Goal: Task Accomplishment & Management: Manage account settings

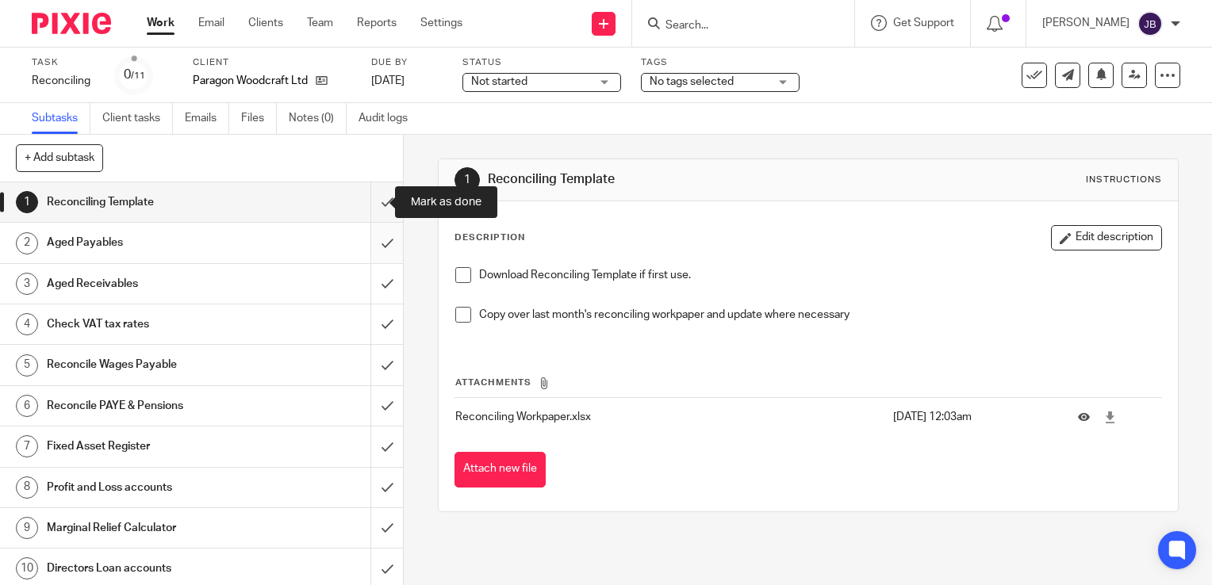
drag, startPoint x: 366, startPoint y: 196, endPoint x: 365, endPoint y: 228, distance: 31.8
click at [366, 196] on input "submit" at bounding box center [201, 202] width 403 height 40
click at [369, 246] on input "submit" at bounding box center [201, 243] width 403 height 40
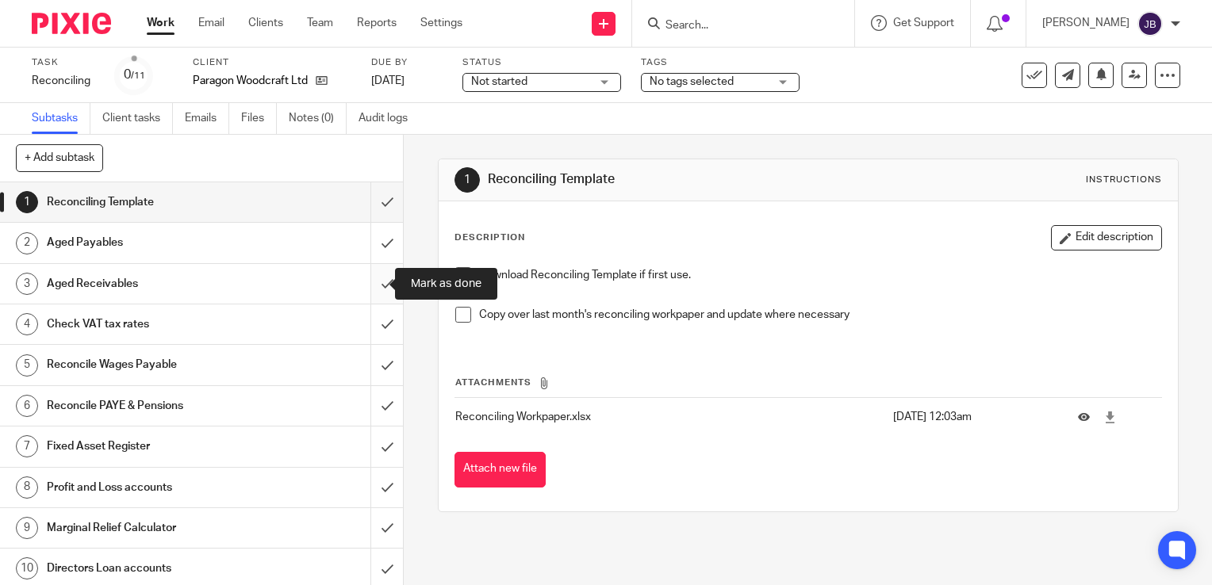
click at [369, 280] on input "submit" at bounding box center [201, 284] width 403 height 40
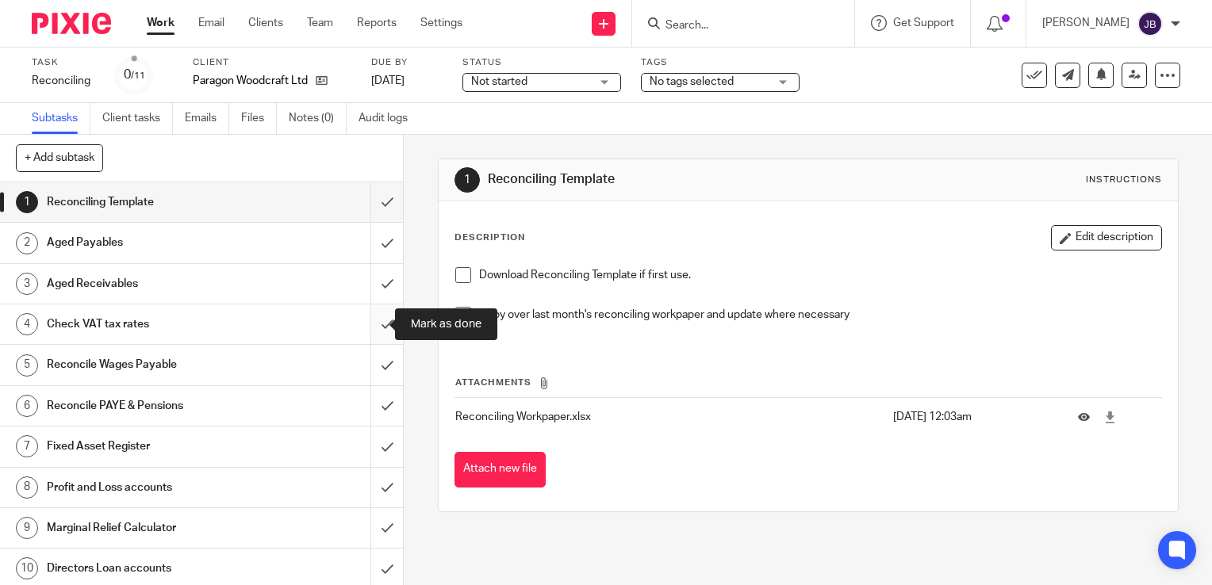
click at [374, 325] on input "submit" at bounding box center [201, 325] width 403 height 40
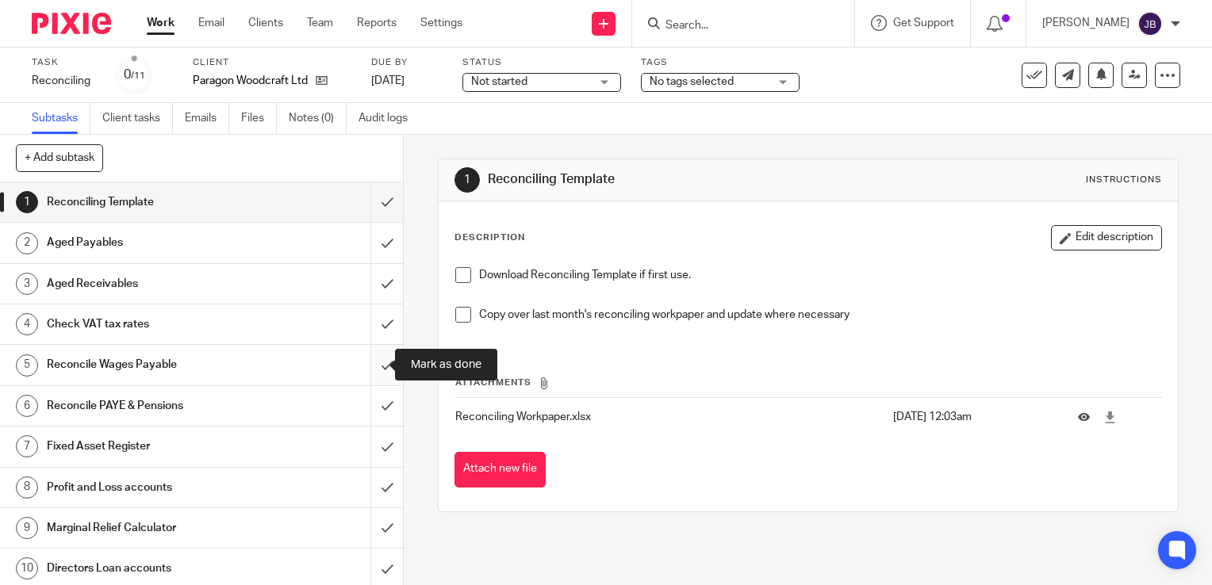
drag, startPoint x: 373, startPoint y: 366, endPoint x: 370, endPoint y: 397, distance: 30.2
click at [373, 367] on input "submit" at bounding box center [201, 365] width 403 height 40
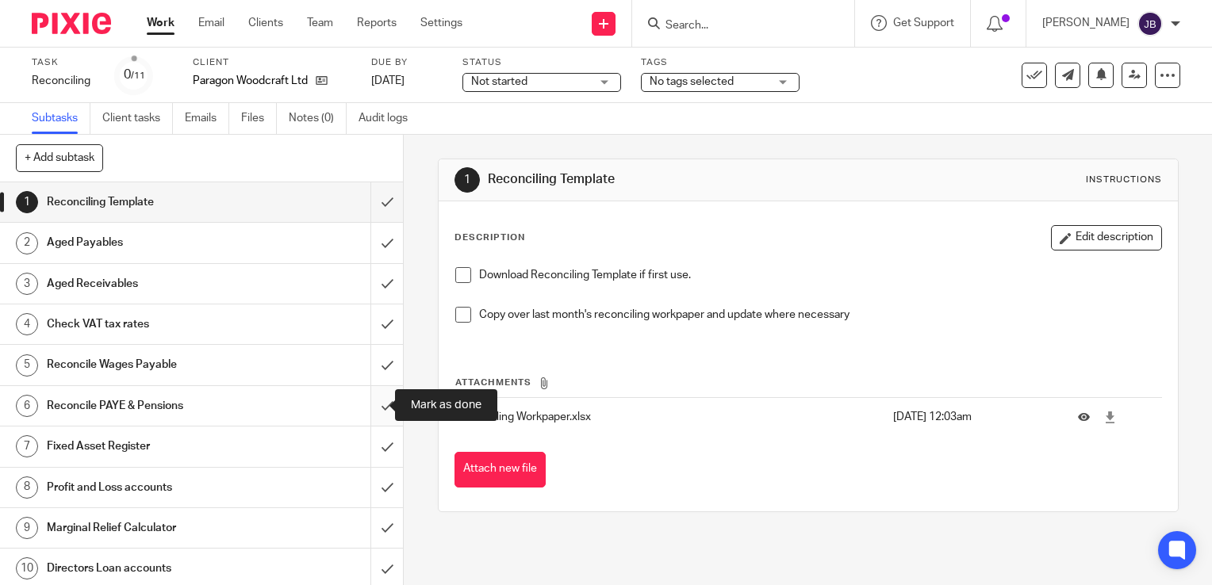
click at [371, 406] on input "submit" at bounding box center [201, 406] width 403 height 40
click at [371, 450] on input "submit" at bounding box center [201, 447] width 403 height 40
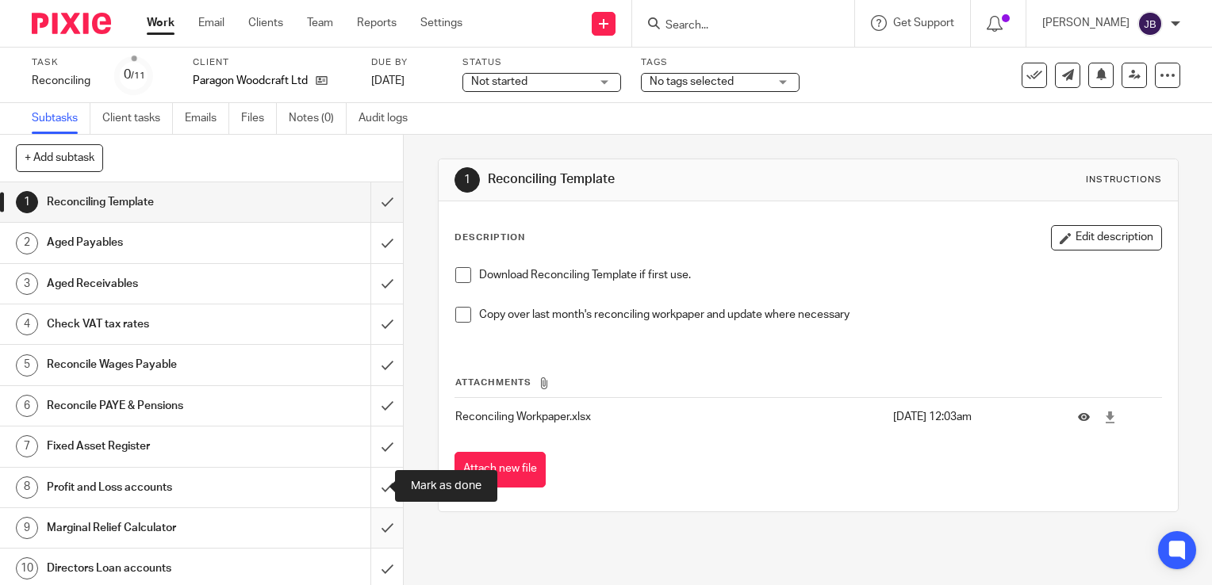
drag, startPoint x: 371, startPoint y: 501, endPoint x: 372, endPoint y: 511, distance: 10.3
click at [372, 501] on input "submit" at bounding box center [201, 488] width 403 height 40
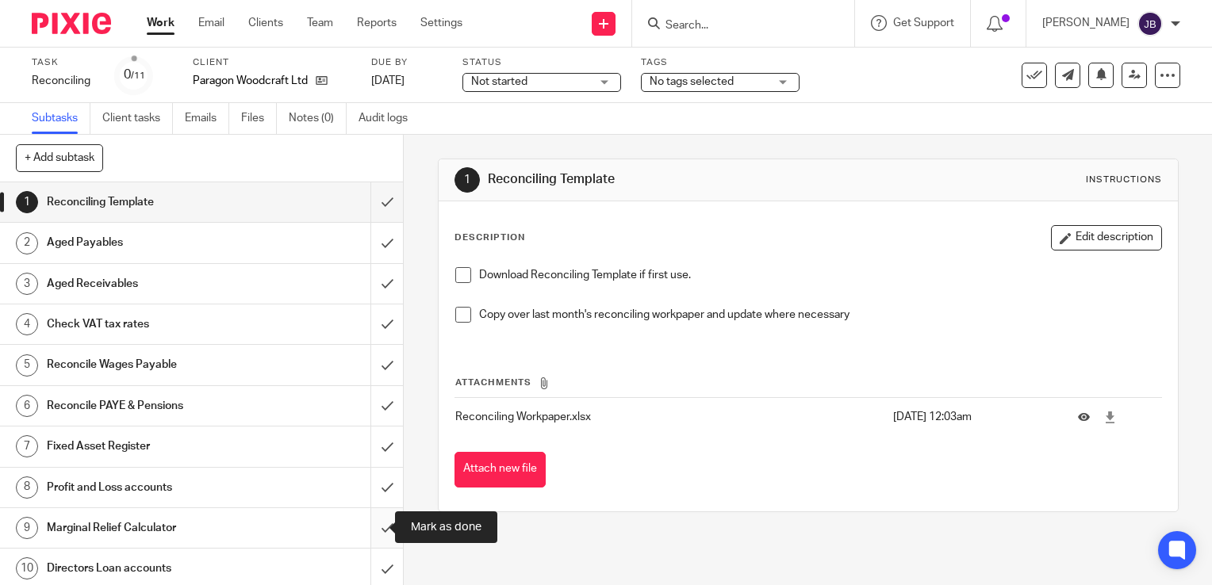
click at [372, 535] on input "submit" at bounding box center [201, 528] width 403 height 40
click at [370, 557] on input "submit" at bounding box center [201, 569] width 403 height 40
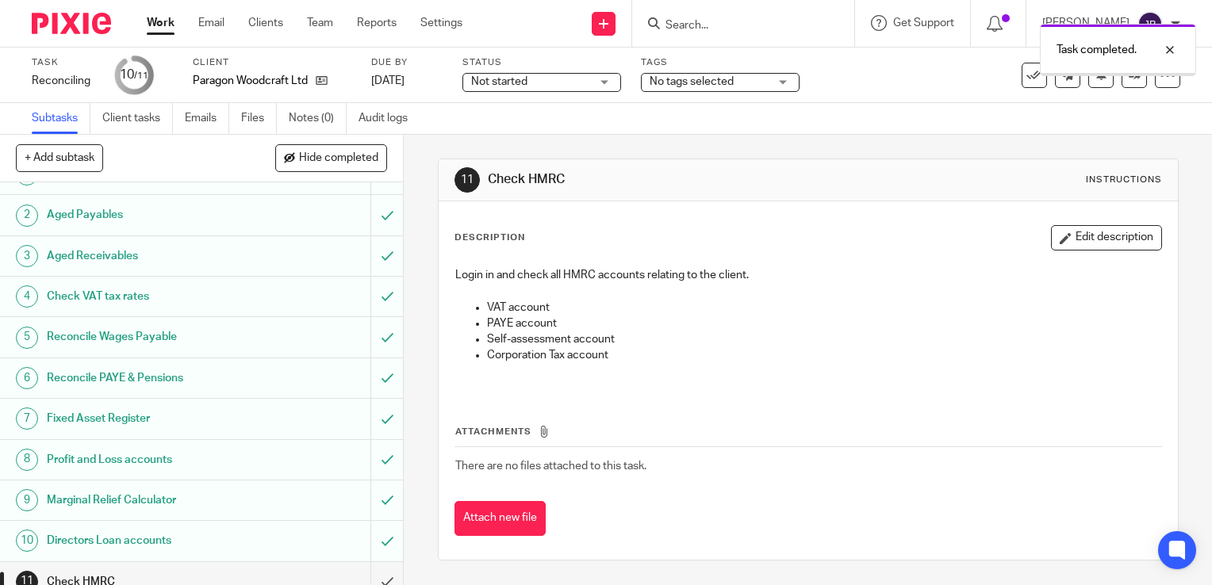
scroll to position [43, 0]
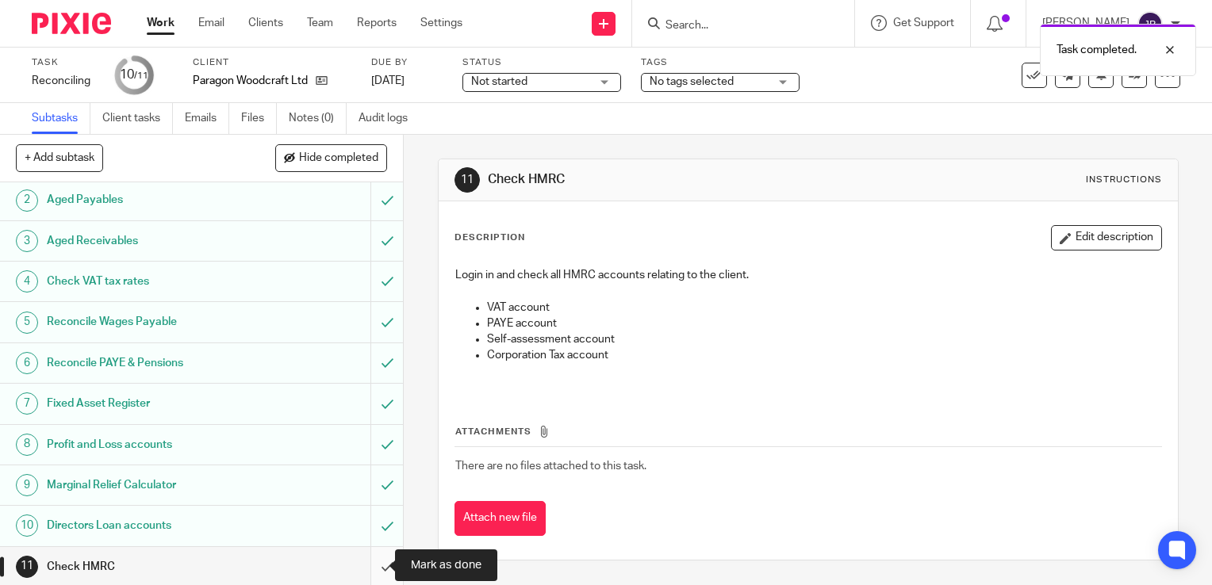
click at [365, 574] on input "submit" at bounding box center [201, 567] width 403 height 40
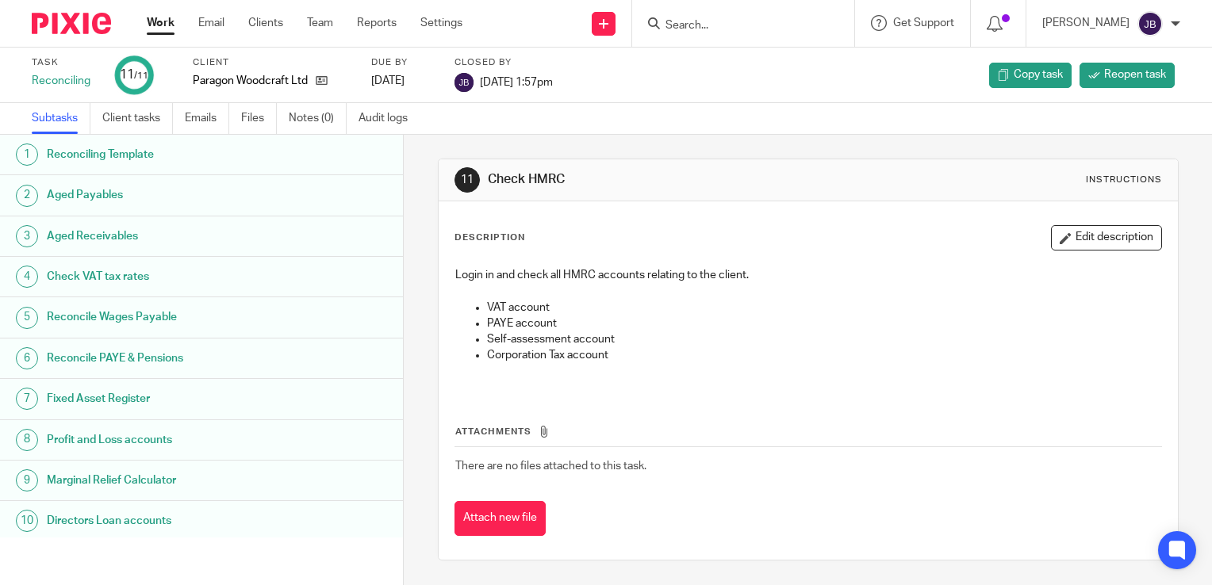
click at [149, 26] on link "Work" at bounding box center [161, 23] width 28 height 16
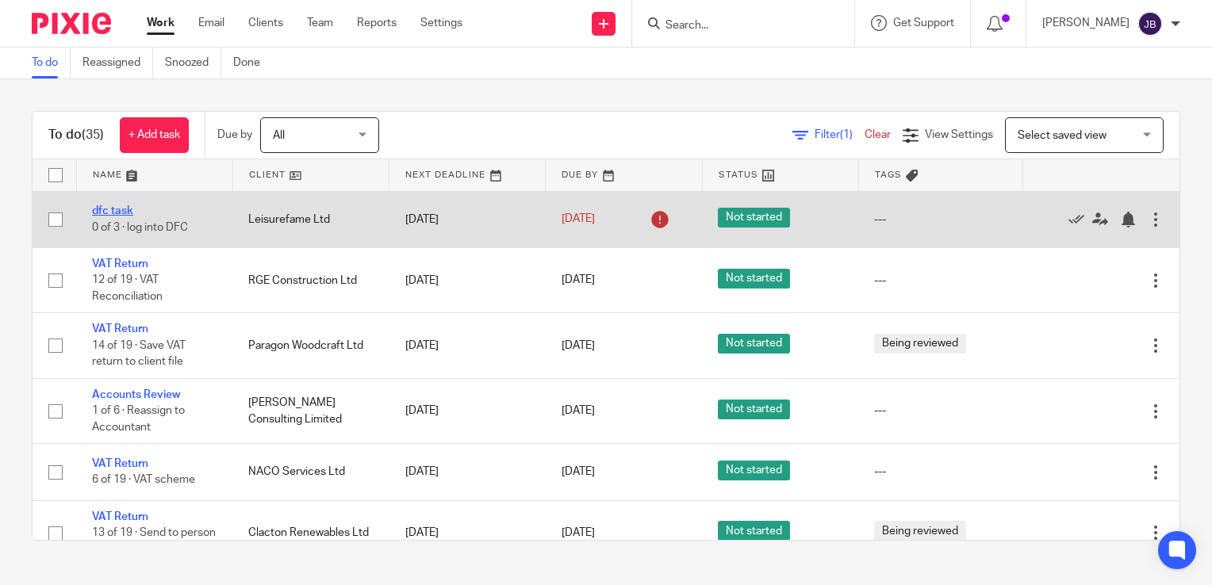
click at [117, 210] on link "dfc task" at bounding box center [112, 210] width 41 height 11
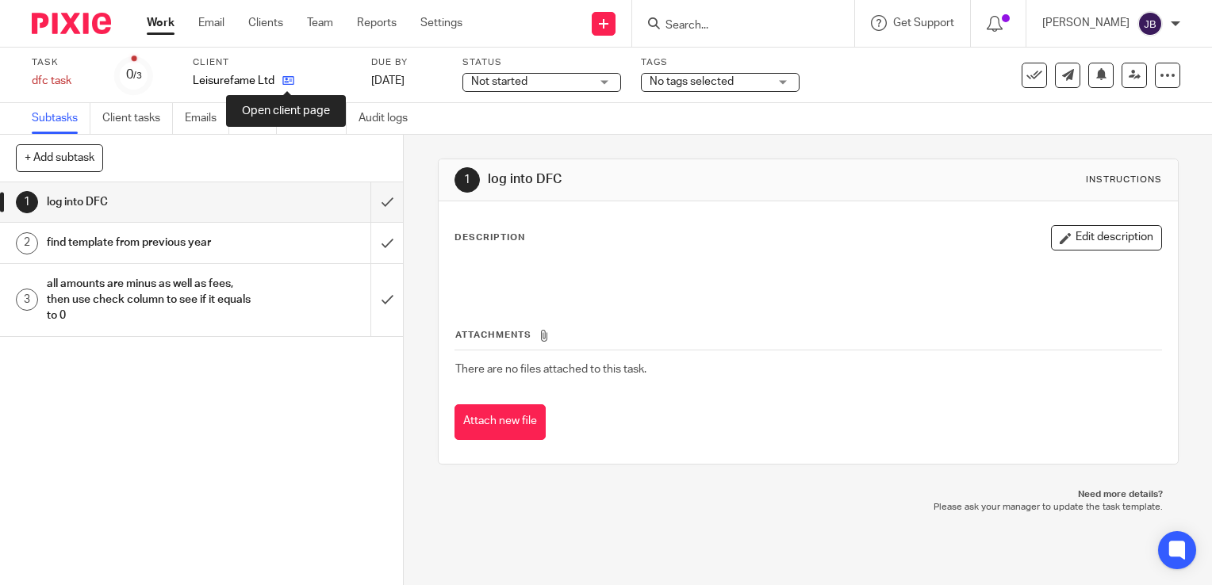
click at [286, 79] on icon at bounding box center [288, 81] width 12 height 12
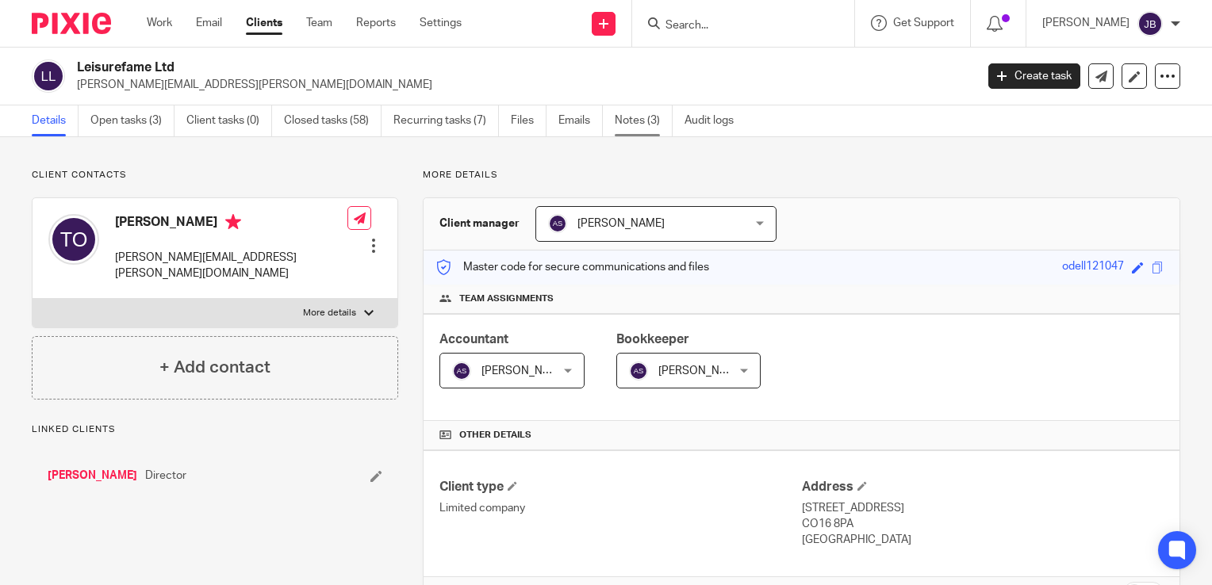
click at [625, 113] on link "Notes (3)" at bounding box center [644, 121] width 58 height 31
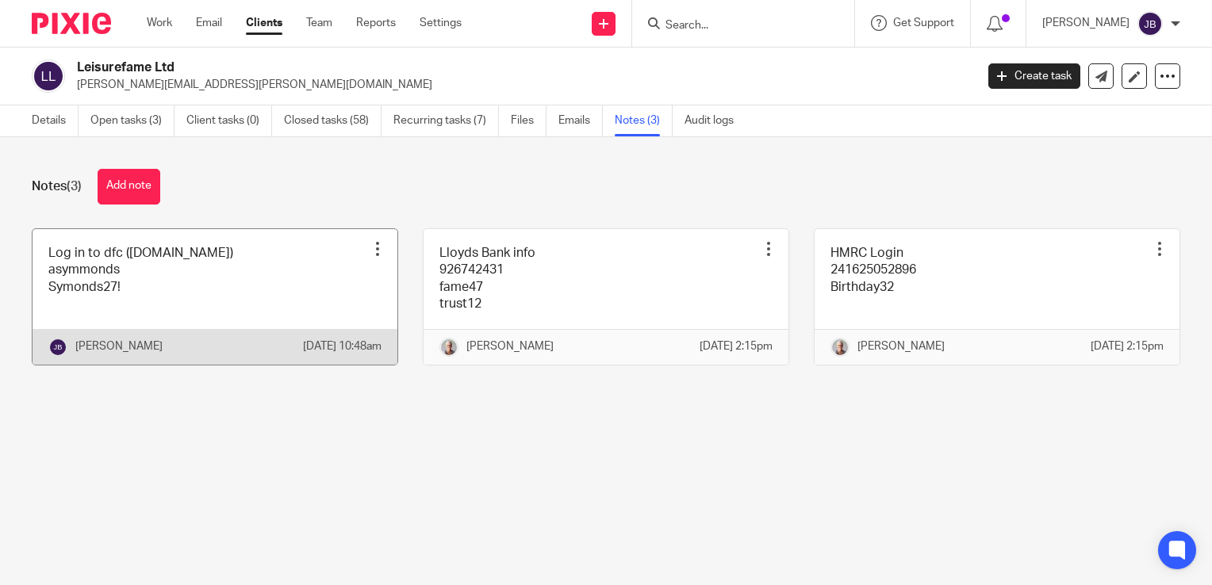
click at [117, 274] on link at bounding box center [215, 297] width 365 height 136
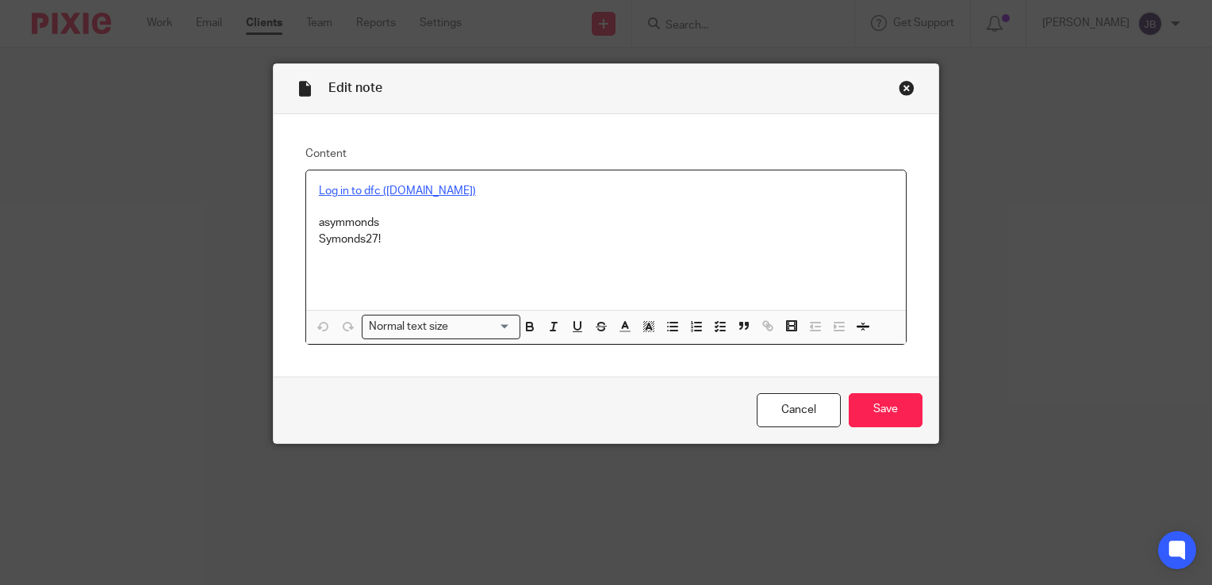
click at [432, 189] on link "Log in to dfc ([DOMAIN_NAME])" at bounding box center [397, 191] width 157 height 11
click at [442, 222] on link "[URL][DOMAIN_NAME][DOMAIN_NAME]" at bounding box center [461, 221] width 200 height 16
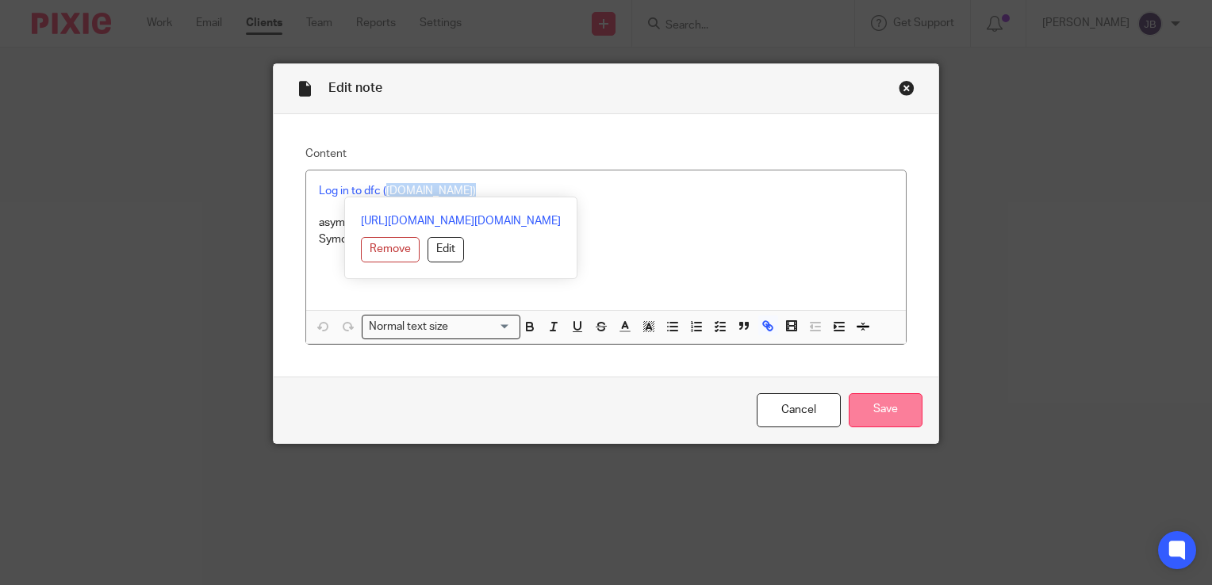
click at [869, 402] on input "Save" at bounding box center [886, 410] width 74 height 34
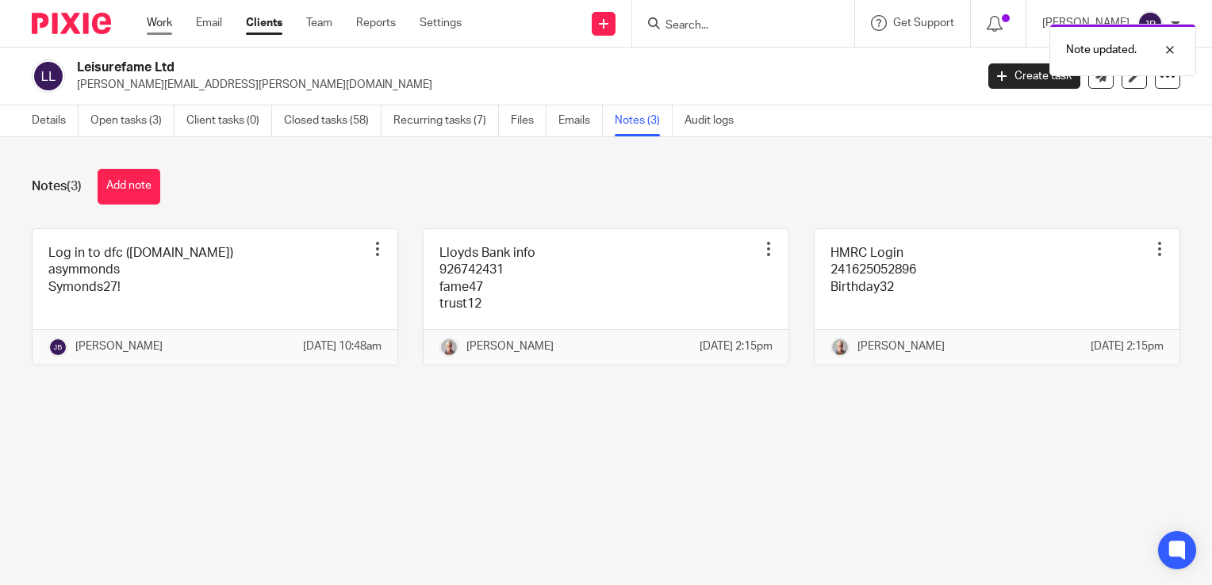
click at [164, 27] on link "Work" at bounding box center [159, 23] width 25 height 16
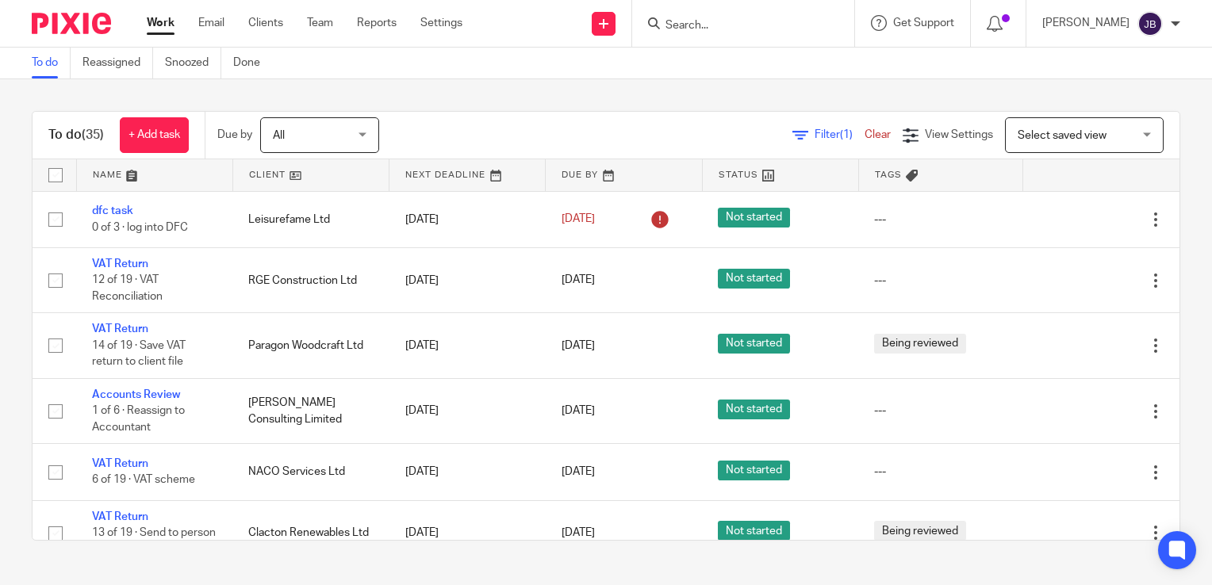
drag, startPoint x: 766, startPoint y: 162, endPoint x: 765, endPoint y: 173, distance: 11.1
click at [765, 163] on link at bounding box center [780, 175] width 155 height 32
